Goal: Task Accomplishment & Management: Use online tool/utility

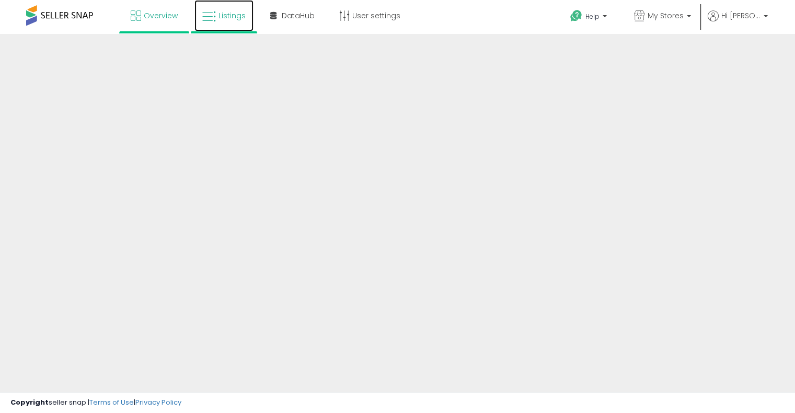
click at [215, 19] on icon at bounding box center [209, 17] width 14 height 14
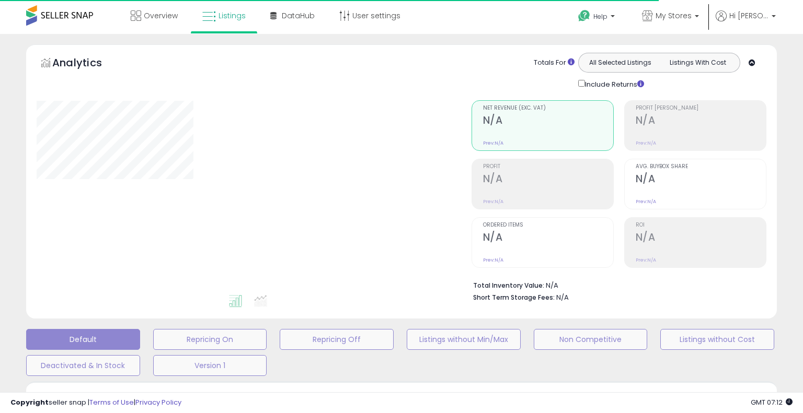
type input "**********"
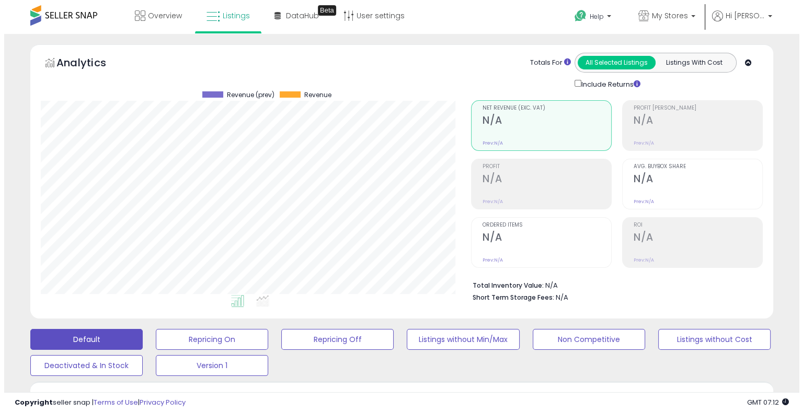
scroll to position [214, 430]
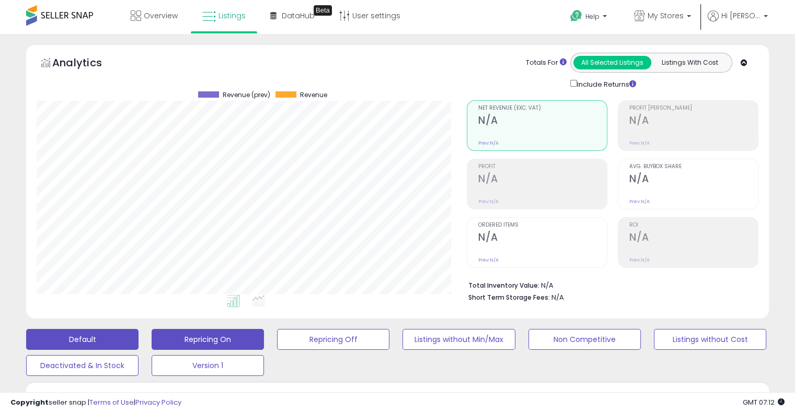
click at [216, 345] on button "Repricing On" at bounding box center [208, 339] width 112 height 21
